Goal: Transaction & Acquisition: Obtain resource

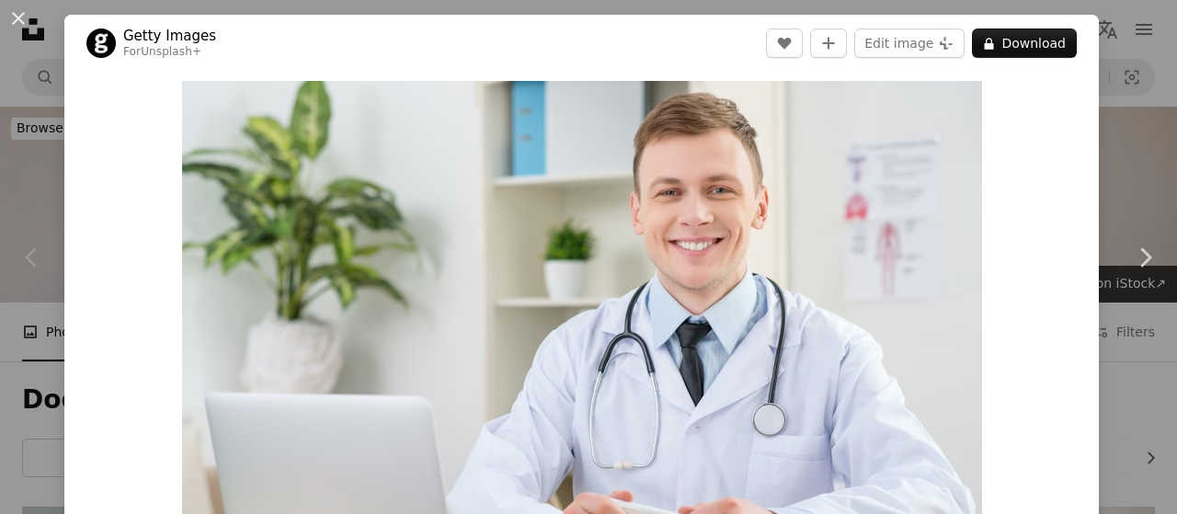
click at [1106, 31] on div "An X shape Chevron left Chevron right Getty Images For Unsplash+ A heart A plus…" at bounding box center [588, 257] width 1177 height 514
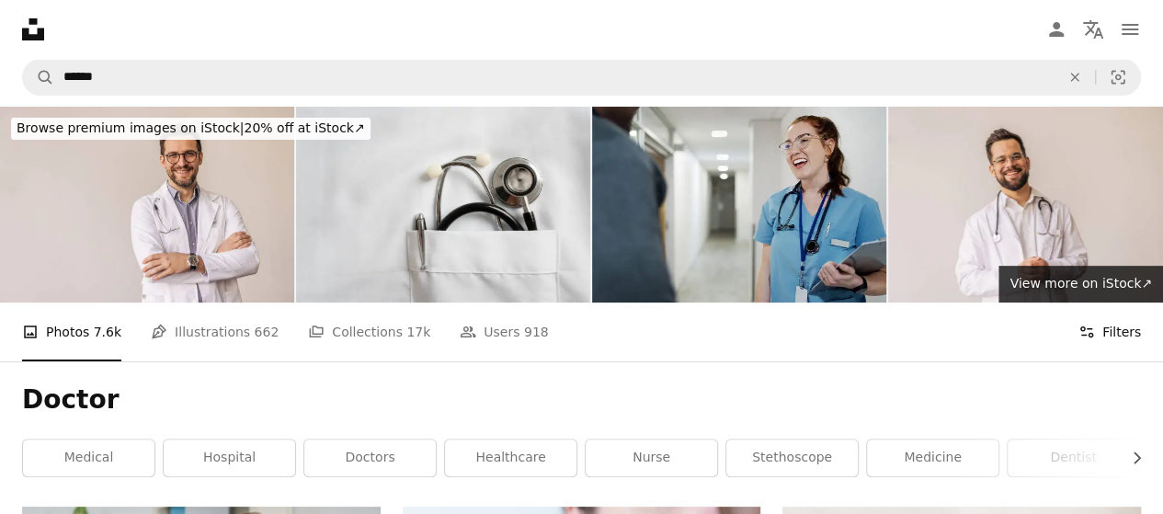
click at [1124, 303] on button "Filters Filters" at bounding box center [1110, 332] width 63 height 59
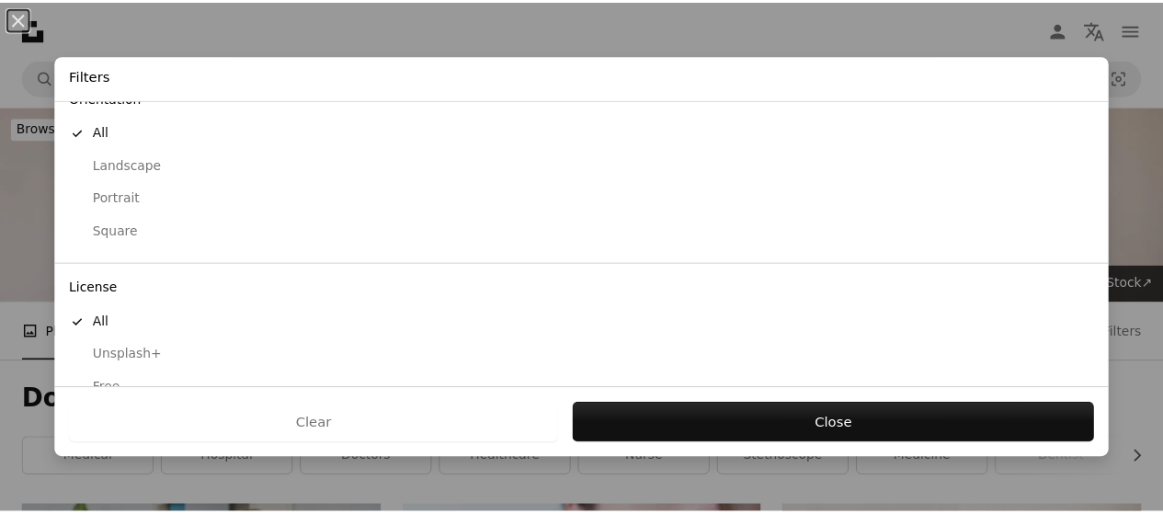
scroll to position [212, 0]
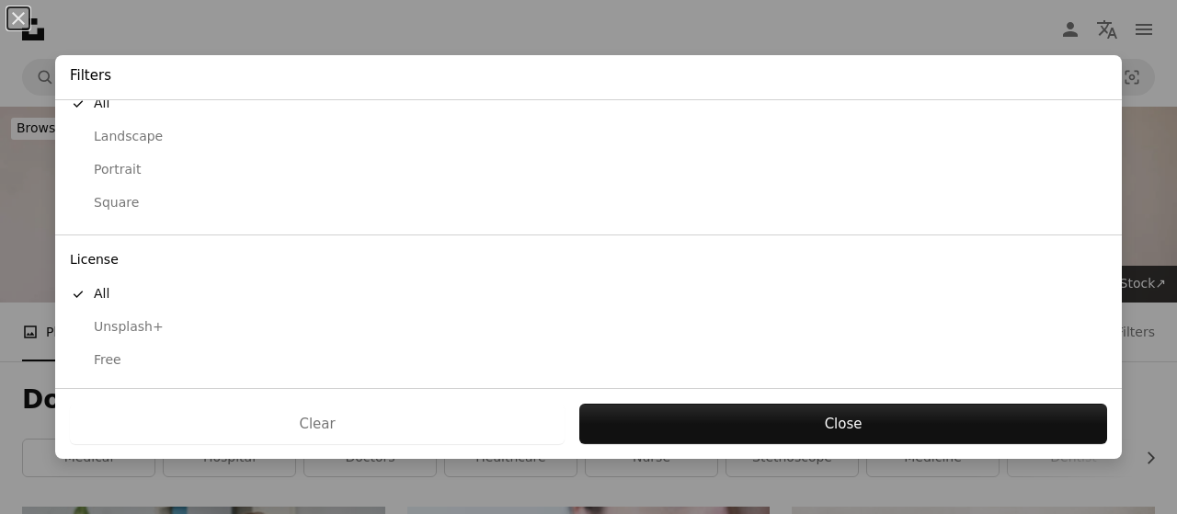
click at [116, 356] on div "Free" at bounding box center [588, 360] width 1037 height 18
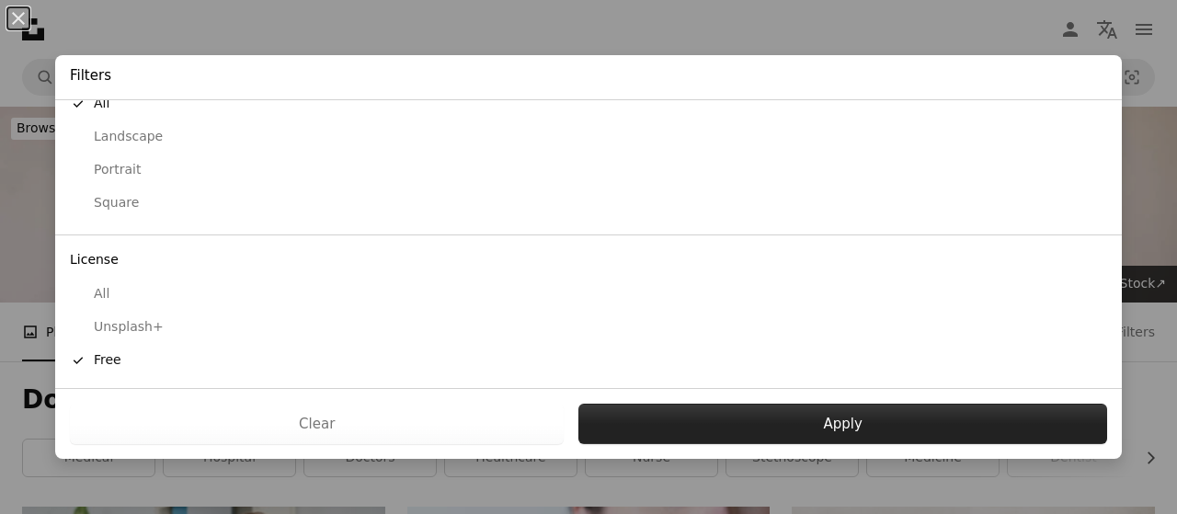
click at [687, 414] on button "Apply" at bounding box center [842, 424] width 529 height 40
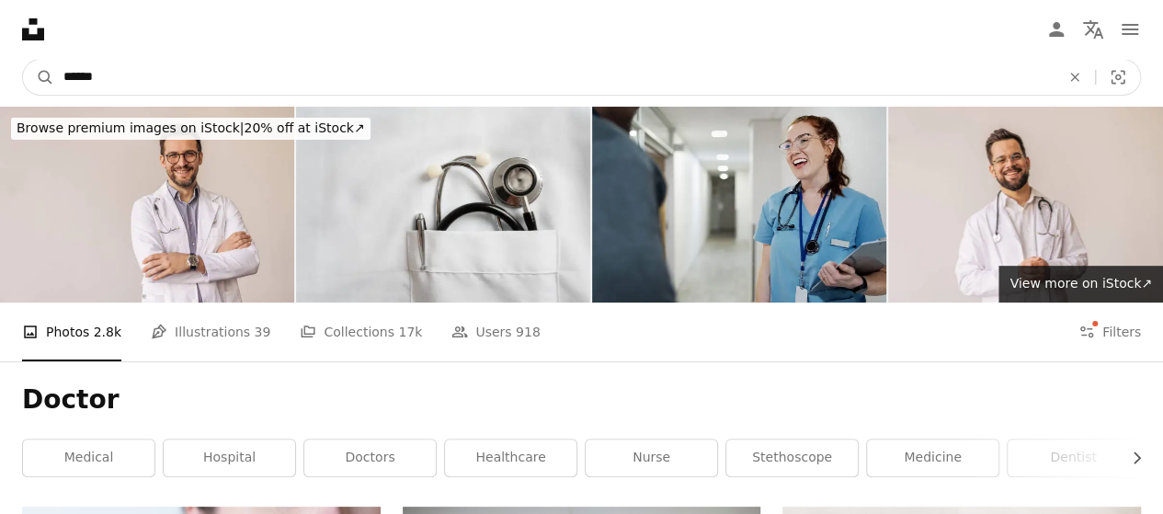
click at [367, 70] on input "******" at bounding box center [554, 77] width 1001 height 35
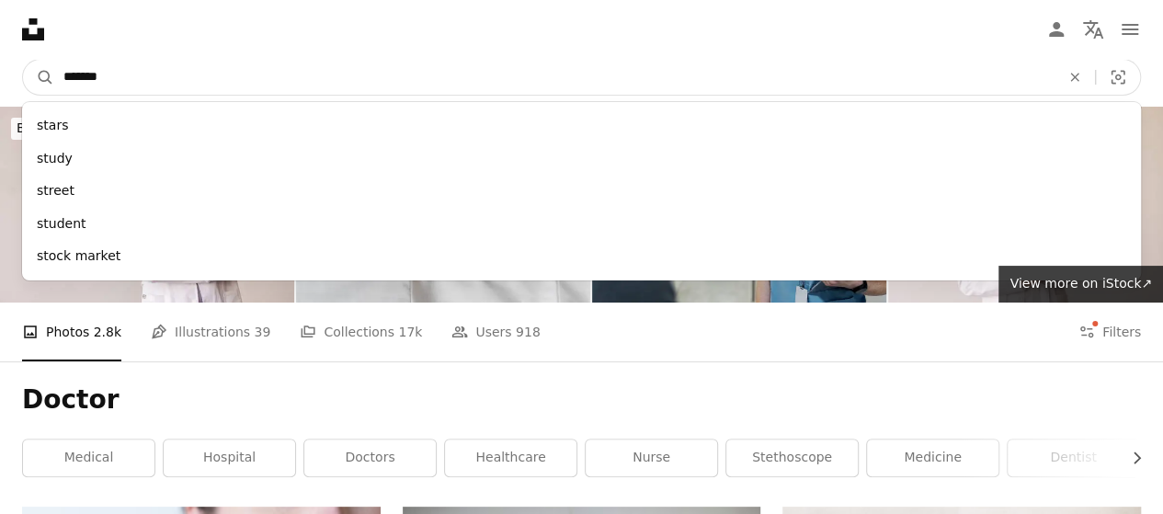
type input "*******"
click at [23, 60] on button "A magnifying glass" at bounding box center [38, 77] width 31 height 35
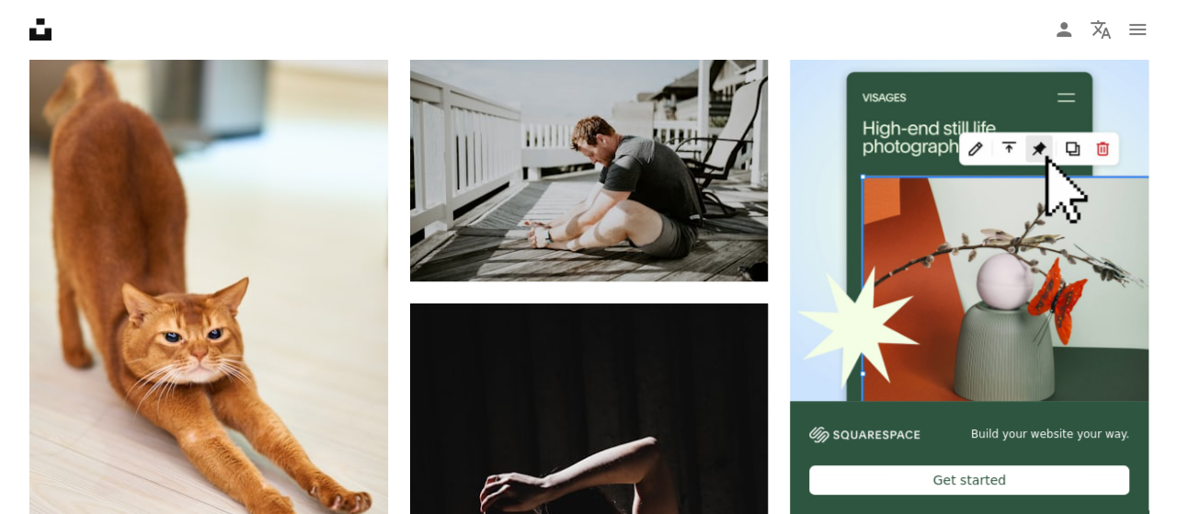
scroll to position [620, 0]
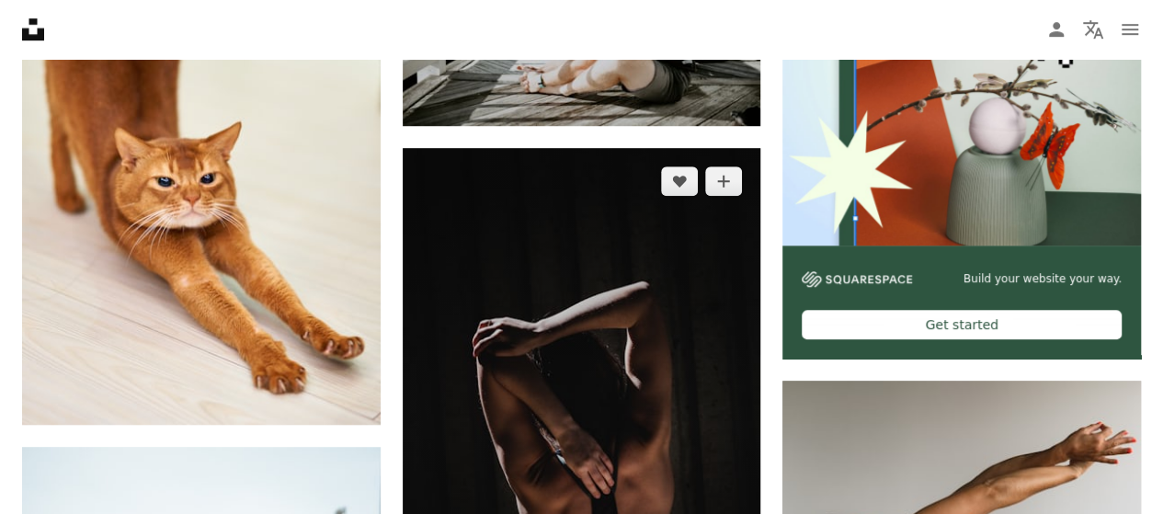
click at [646, 190] on img at bounding box center [582, 417] width 359 height 538
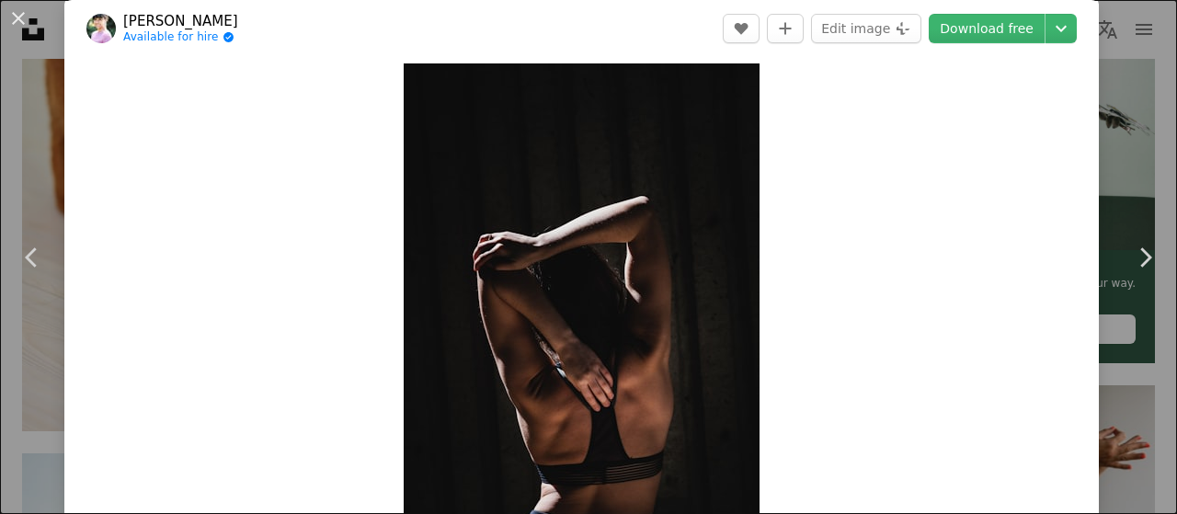
scroll to position [17, 0]
